Goal: Transaction & Acquisition: Subscribe to service/newsletter

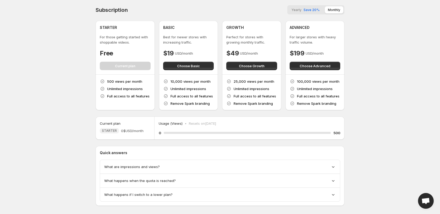
click at [313, 9] on span "Save 20%" at bounding box center [312, 10] width 16 height 4
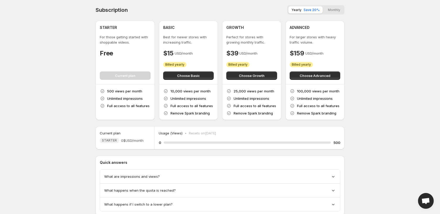
click at [332, 8] on button "Monthly" at bounding box center [334, 9] width 19 height 7
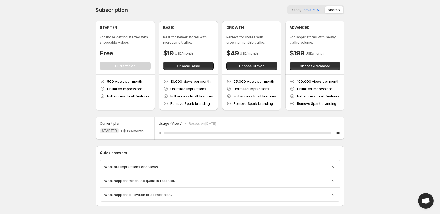
click at [309, 10] on span "Save 20%" at bounding box center [312, 10] width 16 height 4
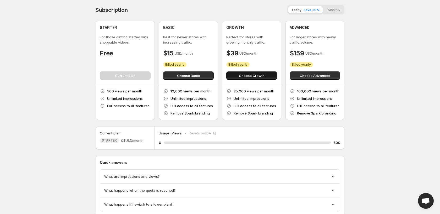
click at [264, 77] on span "Choose Growth" at bounding box center [252, 75] width 26 height 5
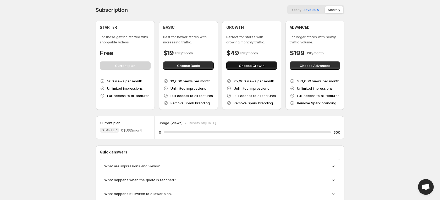
click at [254, 64] on span "Choose Growth" at bounding box center [252, 65] width 26 height 5
